Goal: Task Accomplishment & Management: Manage account settings

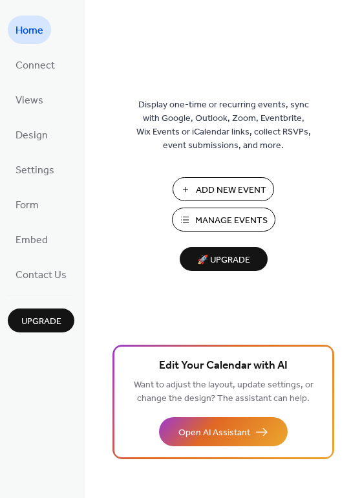
click at [213, 218] on span "Manage Events" at bounding box center [231, 221] width 72 height 14
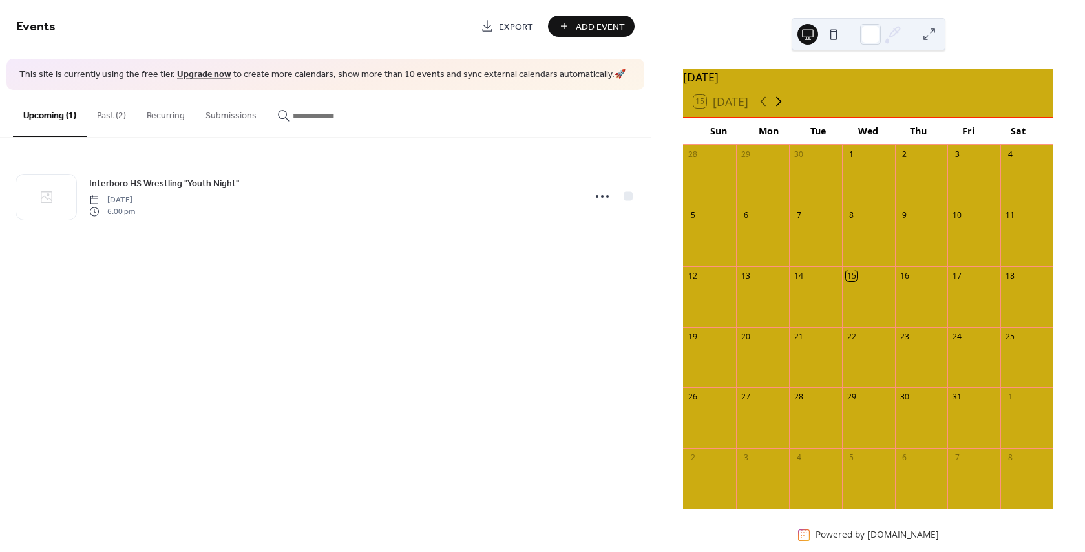
click at [782, 107] on icon at bounding box center [779, 102] width 6 height 10
click at [1006, 286] on div "20" at bounding box center [1026, 275] width 53 height 19
click at [1005, 281] on div "20" at bounding box center [1010, 275] width 11 height 11
click at [1004, 305] on div at bounding box center [1026, 304] width 53 height 36
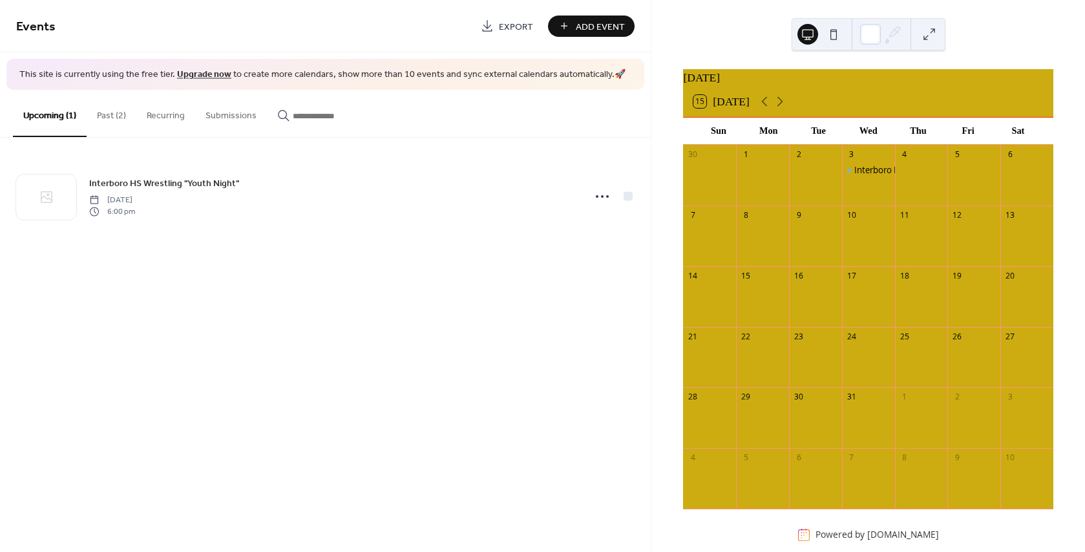
click at [1004, 305] on div at bounding box center [1026, 304] width 53 height 36
click at [781, 109] on icon at bounding box center [780, 102] width 16 height 16
click at [1005, 342] on div "24" at bounding box center [1010, 336] width 11 height 11
click at [765, 107] on icon at bounding box center [764, 102] width 6 height 10
